Goal: Information Seeking & Learning: Learn about a topic

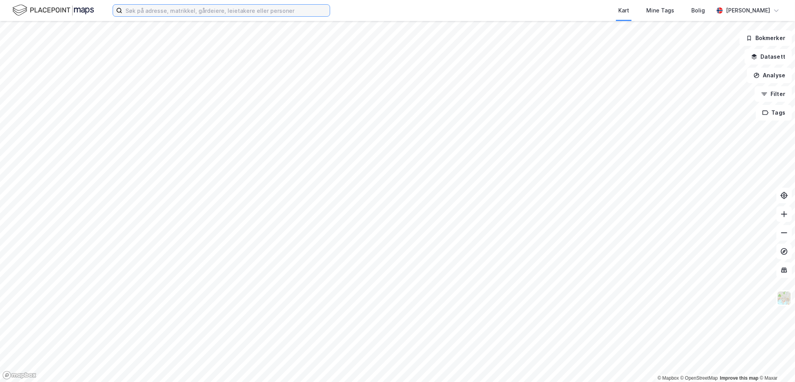
click at [228, 9] on input at bounding box center [225, 11] width 207 height 12
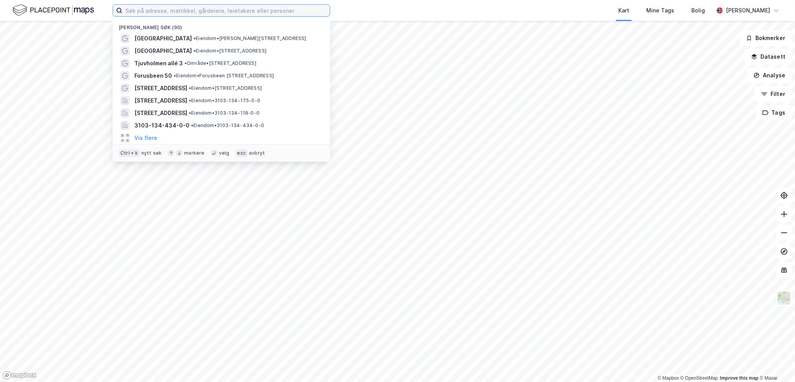
paste input "[GEOGRAPHIC_DATA]"
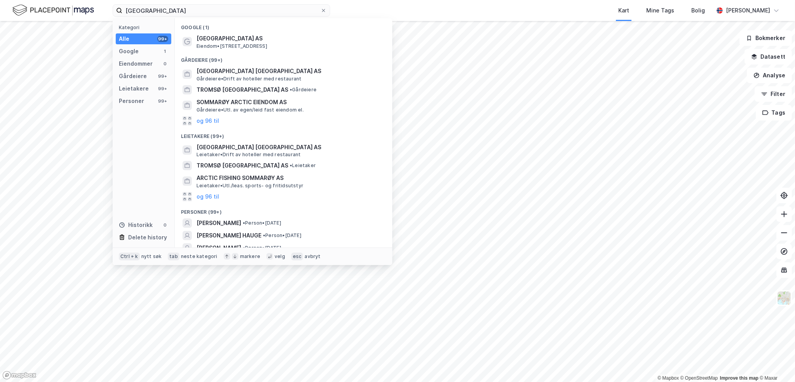
click at [255, 43] on span "Eiendom • [STREET_ADDRESS]" at bounding box center [232, 46] width 71 height 6
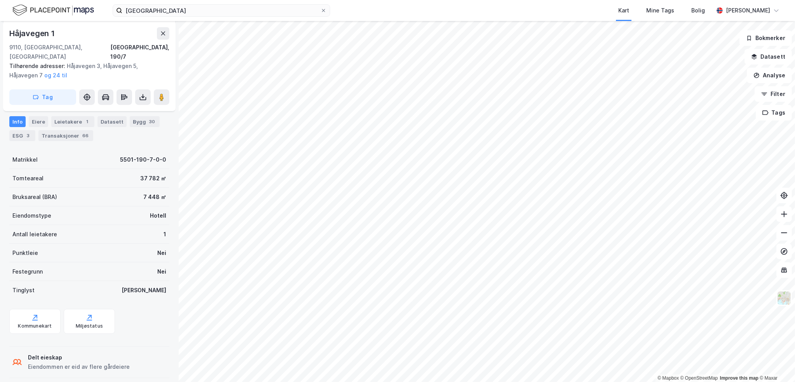
scroll to position [155, 0]
click at [162, 34] on icon at bounding box center [163, 33] width 4 height 4
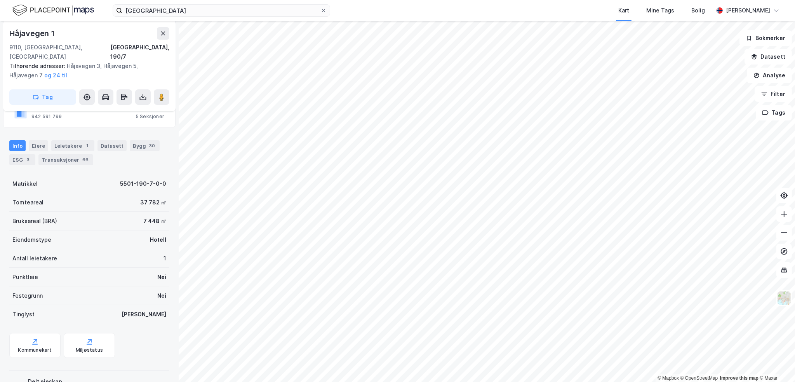
scroll to position [117, 0]
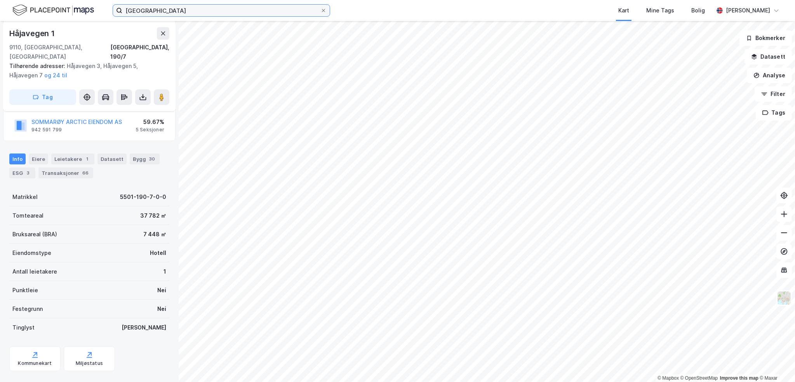
click at [172, 9] on input "[GEOGRAPHIC_DATA]" at bounding box center [221, 11] width 198 height 12
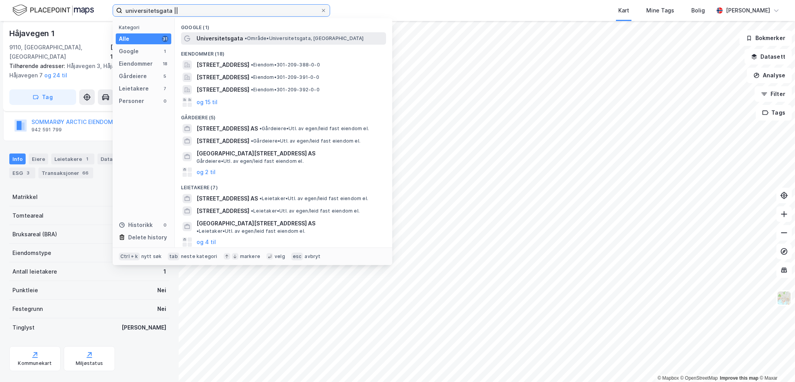
type input "universitetsgata ||"
click at [208, 43] on span "Universitetsgata" at bounding box center [220, 38] width 47 height 9
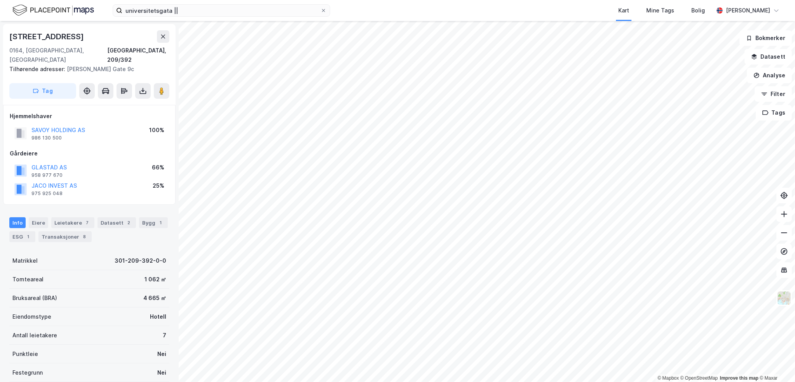
scroll to position [1, 0]
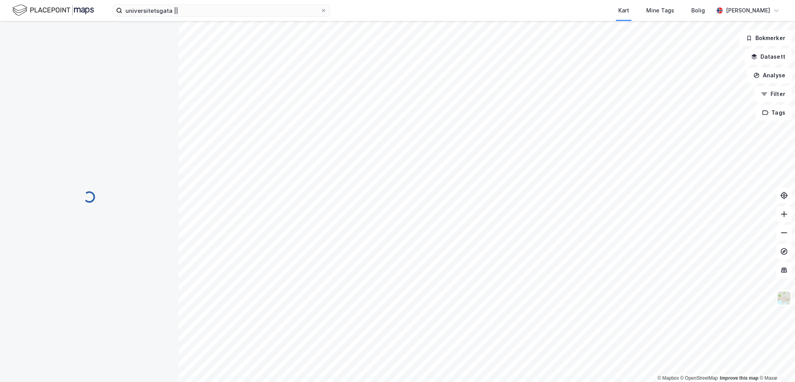
scroll to position [1, 0]
